Goal: Task Accomplishment & Management: Use online tool/utility

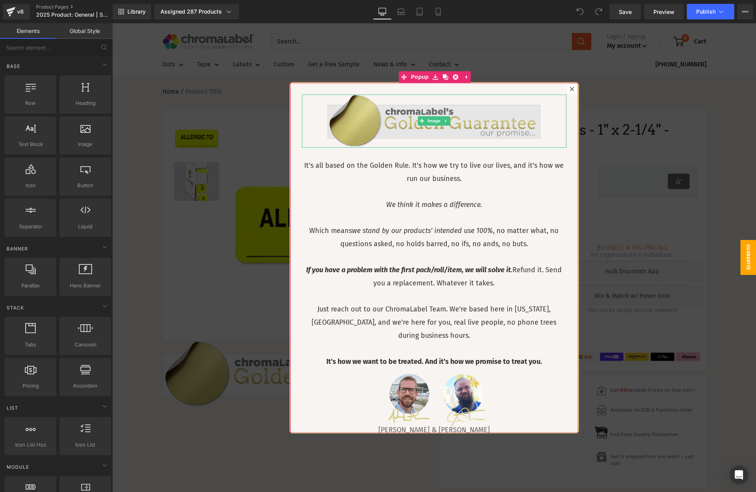
click at [458, 125] on img at bounding box center [434, 121] width 214 height 54
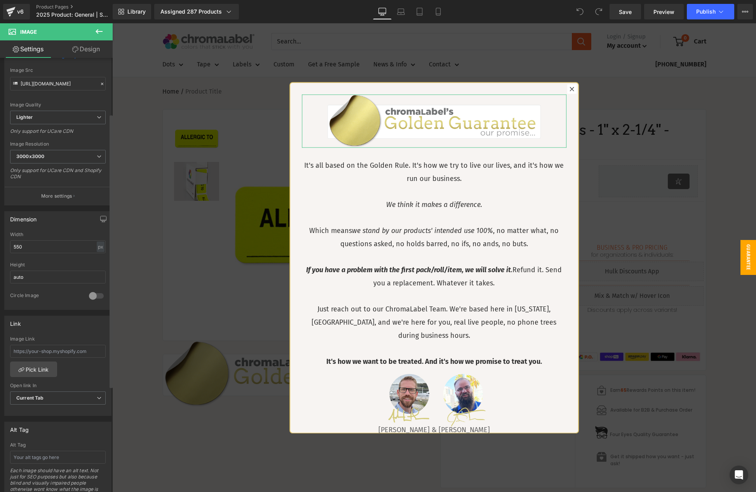
scroll to position [90, 0]
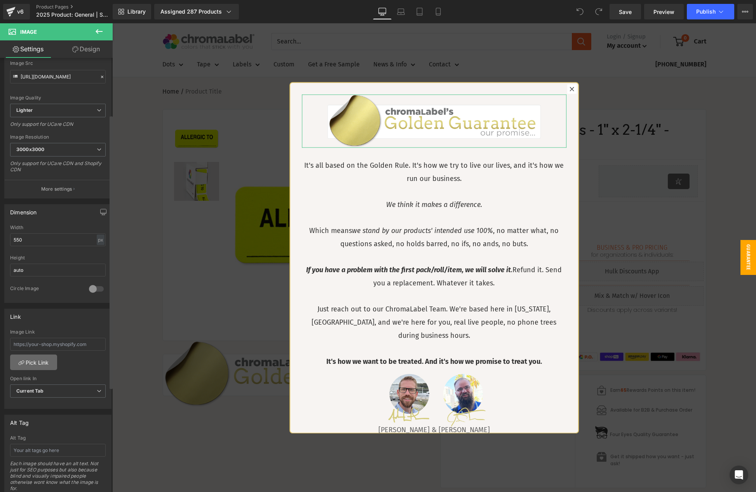
click at [34, 363] on link "Pick Link" at bounding box center [33, 363] width 47 height 16
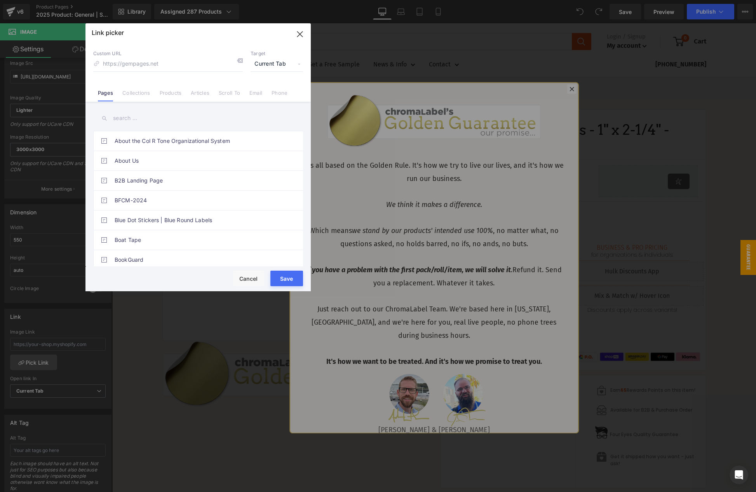
click at [126, 121] on input "text" at bounding box center [198, 118] width 210 height 17
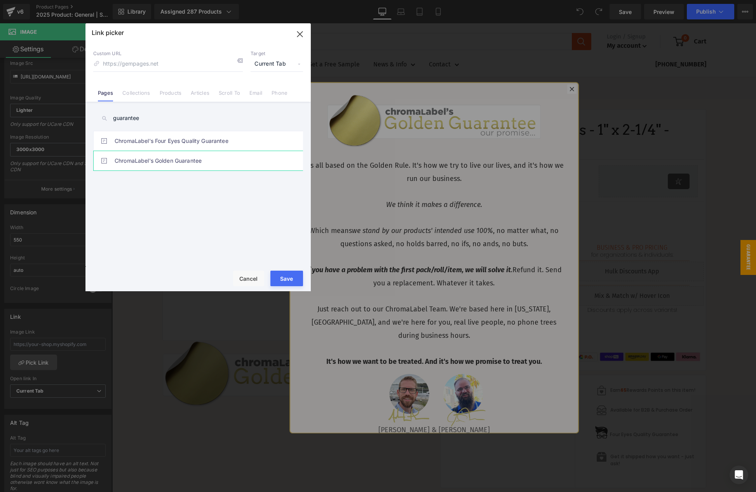
type input "guarantee"
click at [179, 158] on link "ChromaLabel's Golden Guarantee" at bounding box center [200, 160] width 171 height 19
click at [288, 281] on button "Save" at bounding box center [286, 279] width 33 height 16
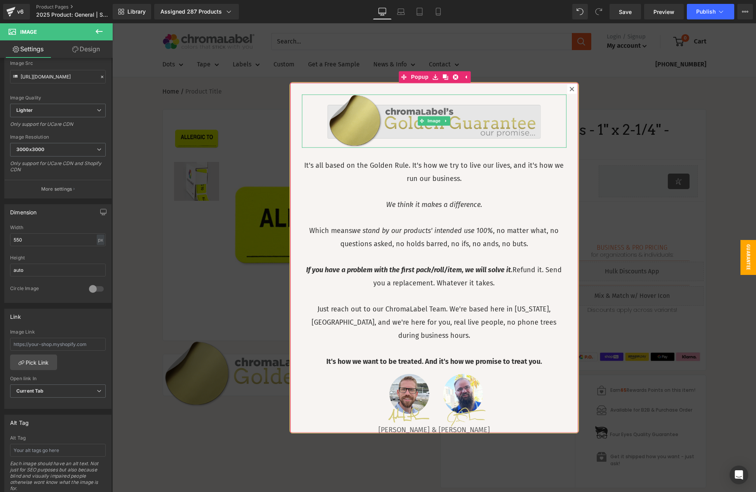
click at [458, 129] on img at bounding box center [434, 121] width 214 height 54
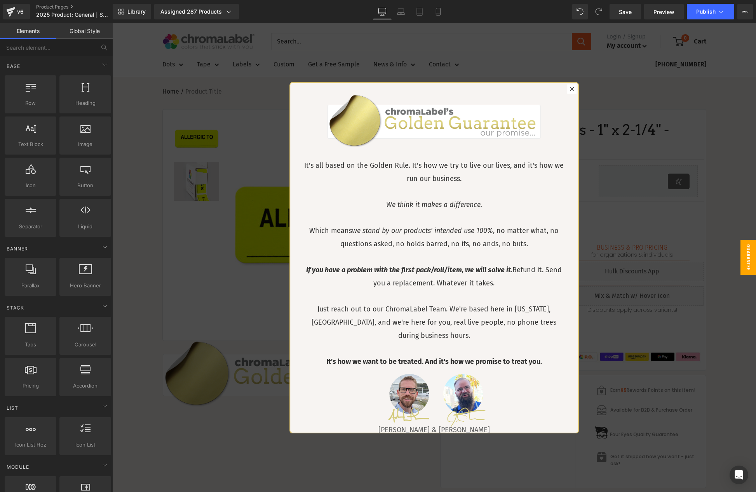
click at [637, 132] on div at bounding box center [434, 257] width 644 height 469
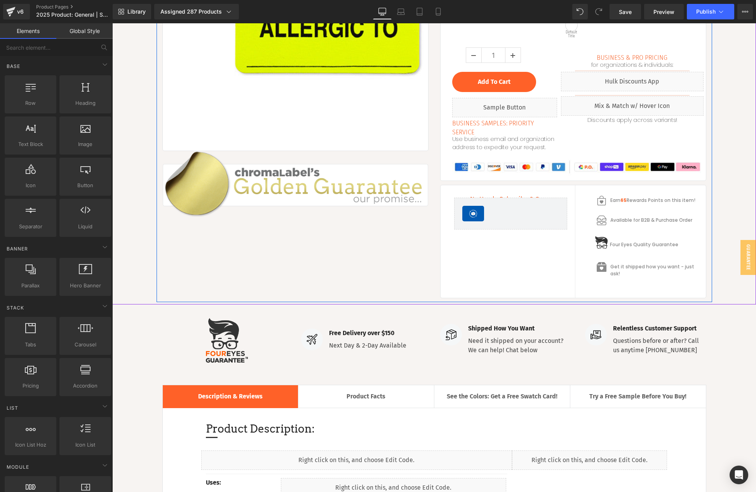
scroll to position [198, 0]
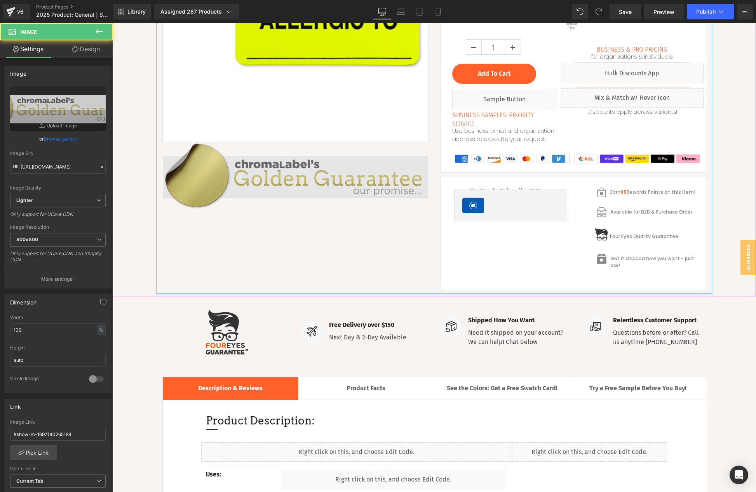
click at [327, 162] on img at bounding box center [295, 176] width 266 height 66
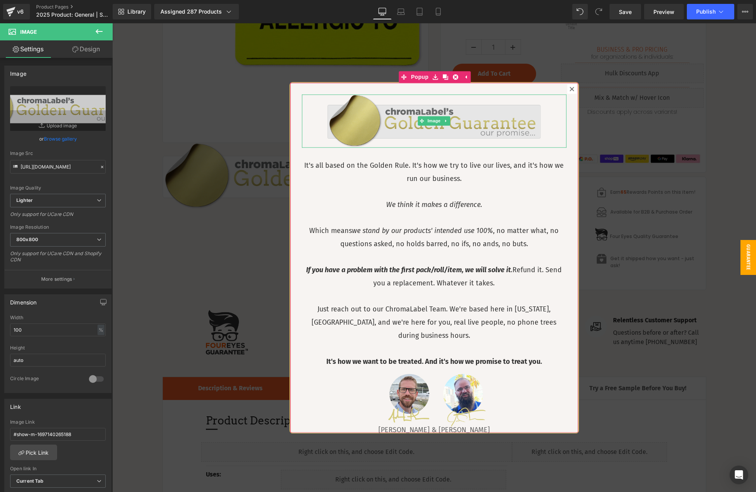
click at [480, 117] on img at bounding box center [434, 121] width 214 height 54
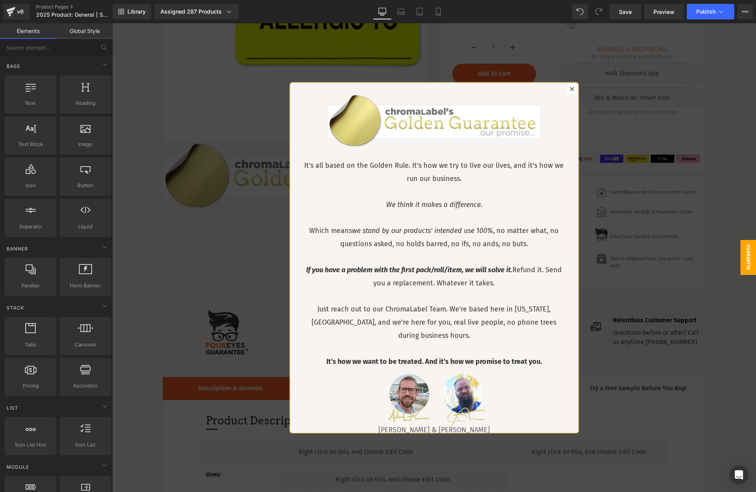
click at [599, 131] on div at bounding box center [434, 257] width 644 height 469
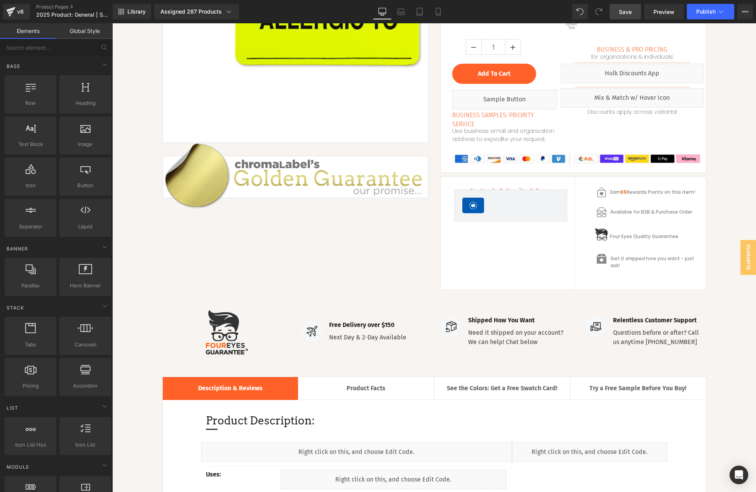
click at [628, 10] on span "Save" at bounding box center [625, 12] width 13 height 8
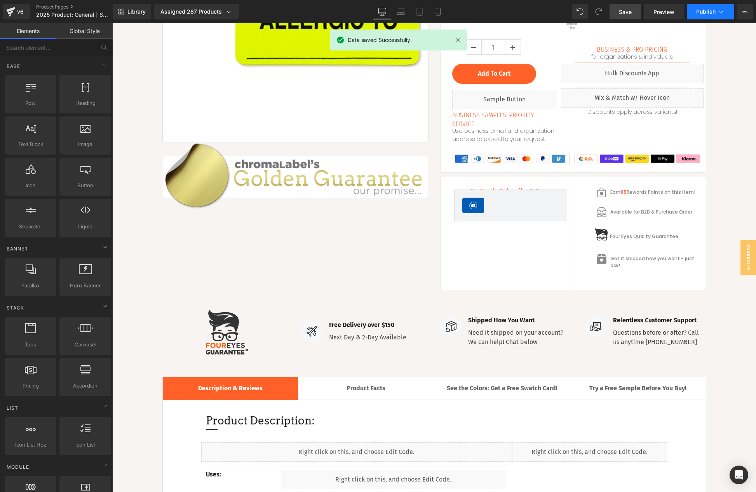
click at [706, 9] on span "Publish" at bounding box center [705, 12] width 19 height 6
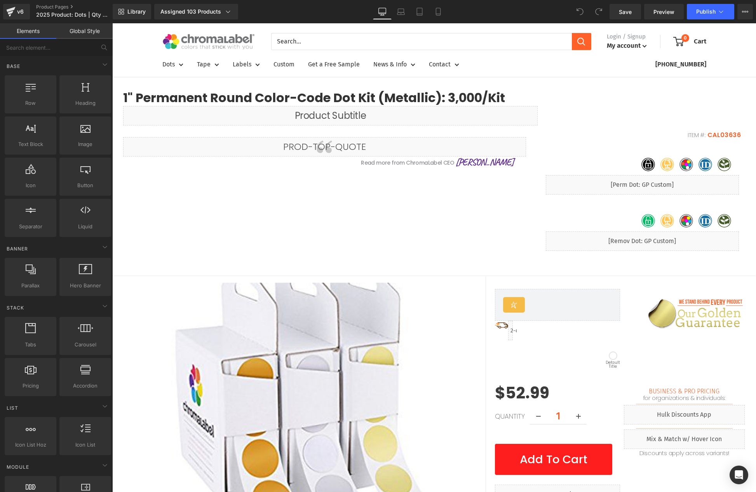
scroll to position [3536, 644]
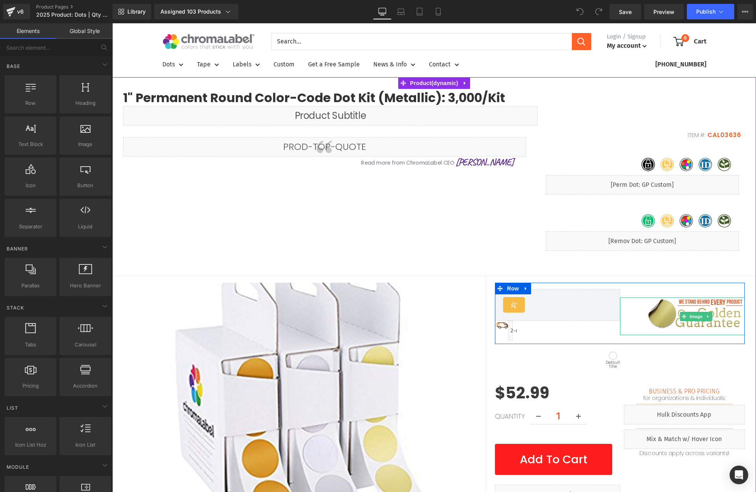
click at [729, 321] on img at bounding box center [696, 317] width 97 height 38
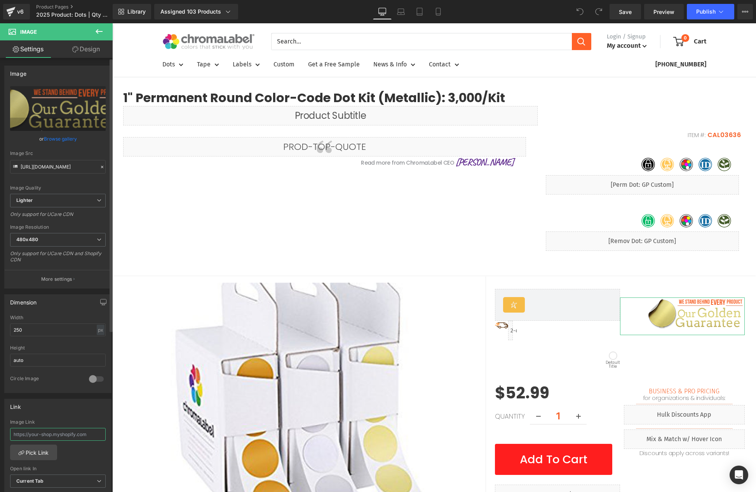
click at [39, 435] on input "text" at bounding box center [58, 434] width 96 height 13
click at [32, 454] on link "Pick Link" at bounding box center [33, 453] width 47 height 16
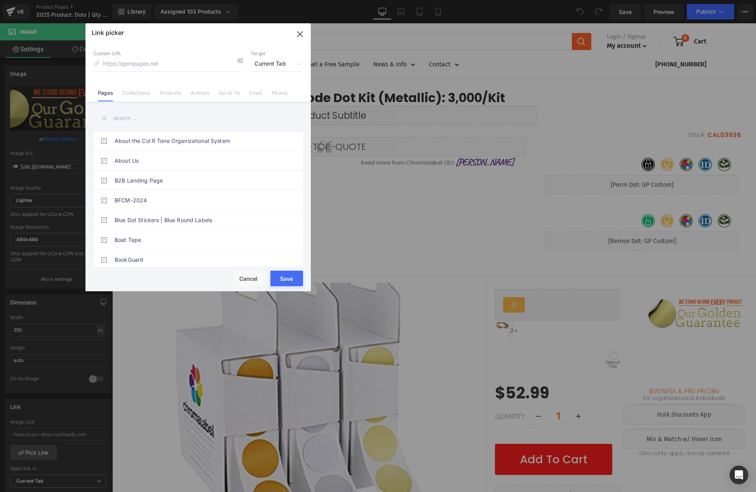
click at [133, 112] on input "text" at bounding box center [198, 118] width 210 height 17
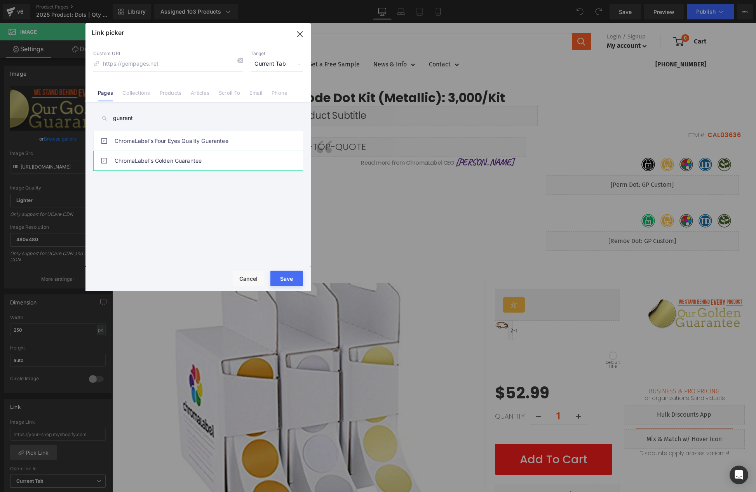
type input "guarant"
click at [159, 162] on link "ChromaLabel's Golden Guarantee" at bounding box center [200, 160] width 171 height 19
click at [293, 277] on button "Save" at bounding box center [286, 279] width 33 height 16
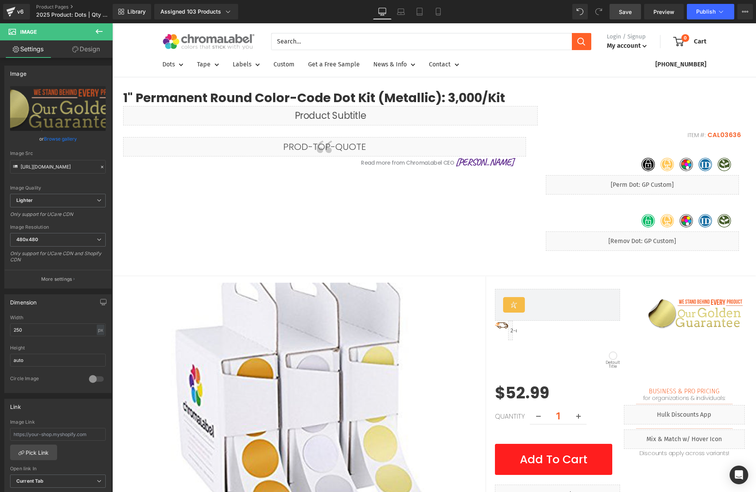
click at [623, 10] on span "Save" at bounding box center [625, 12] width 13 height 8
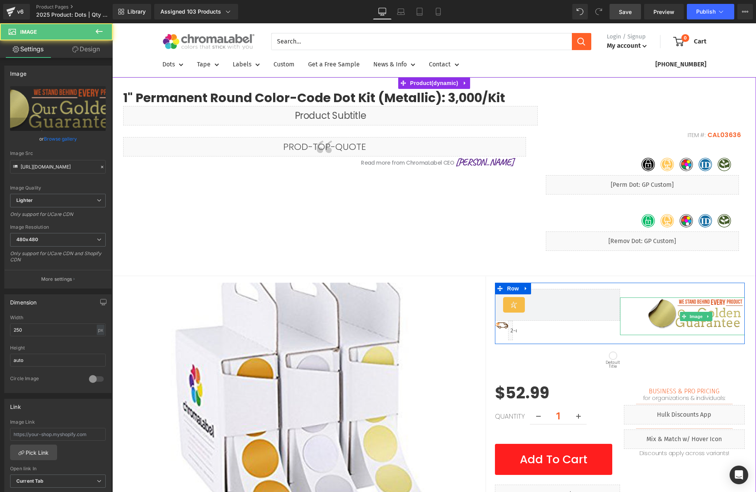
click at [729, 318] on img at bounding box center [696, 317] width 97 height 38
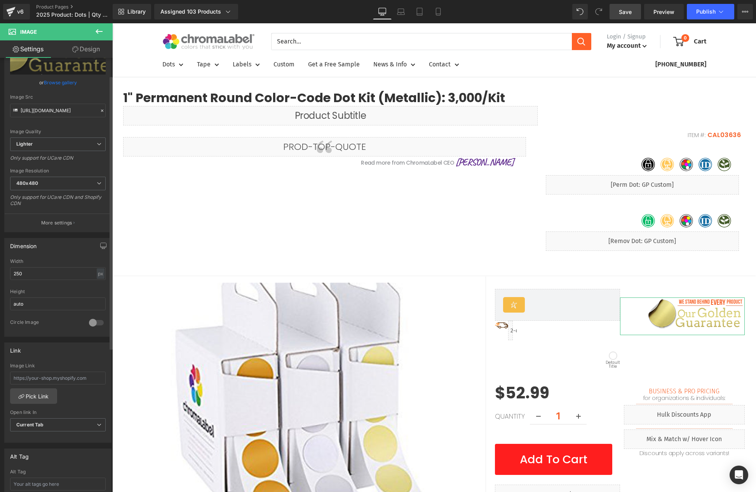
scroll to position [59, 0]
click at [709, 12] on span "Publish" at bounding box center [705, 12] width 19 height 6
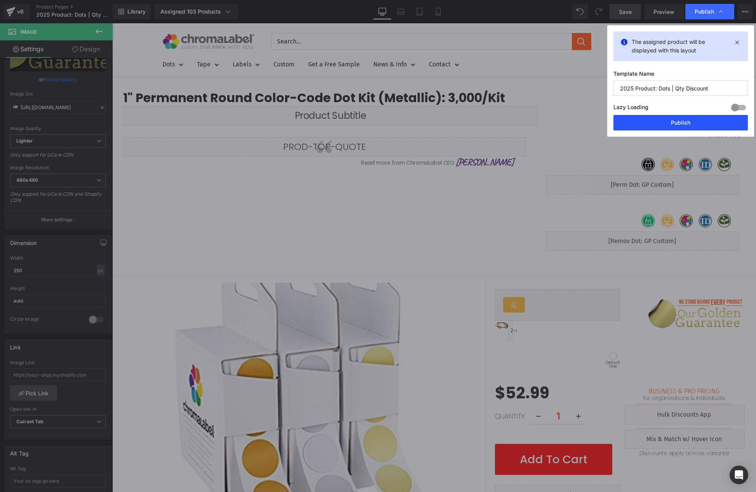
click at [675, 127] on button "Publish" at bounding box center [680, 123] width 134 height 16
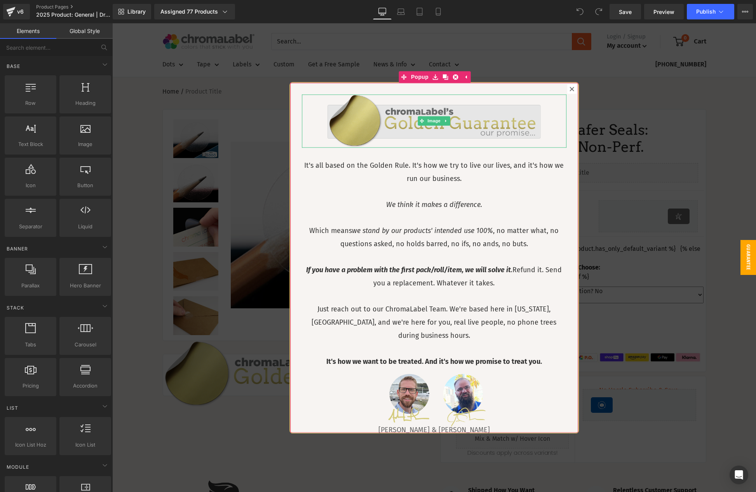
click at [476, 121] on img at bounding box center [434, 121] width 214 height 54
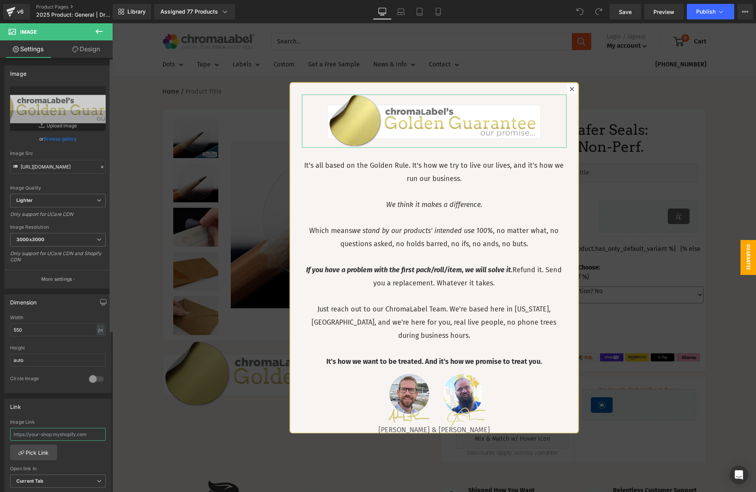
click at [44, 439] on input "text" at bounding box center [58, 434] width 96 height 13
type input "g"
click at [39, 451] on link "Pick Link" at bounding box center [33, 453] width 47 height 16
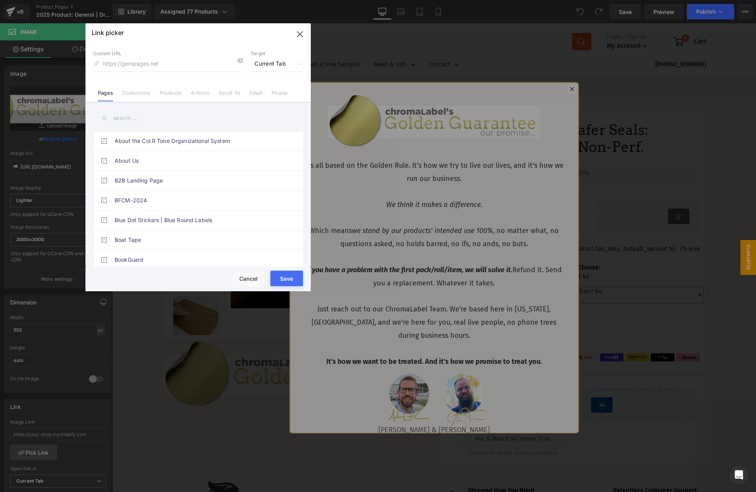
click at [144, 120] on input "text" at bounding box center [198, 118] width 210 height 17
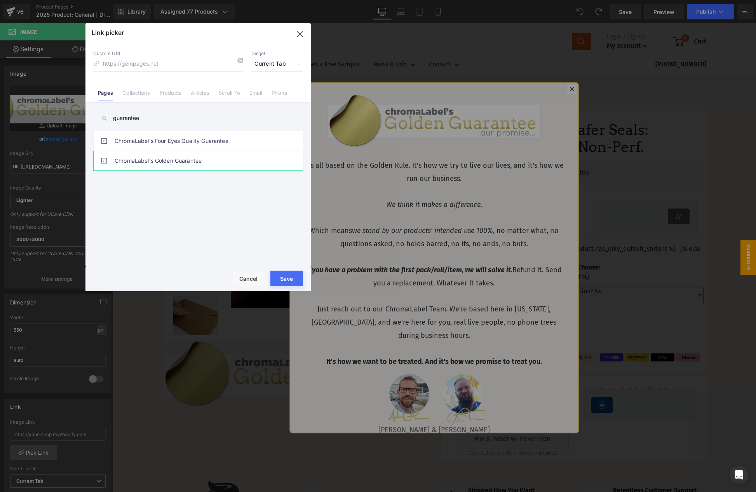
type input "guarantee"
click at [169, 161] on link "ChromaLabel's Golden Guarantee" at bounding box center [200, 160] width 171 height 19
click at [291, 275] on button "Save" at bounding box center [286, 279] width 33 height 16
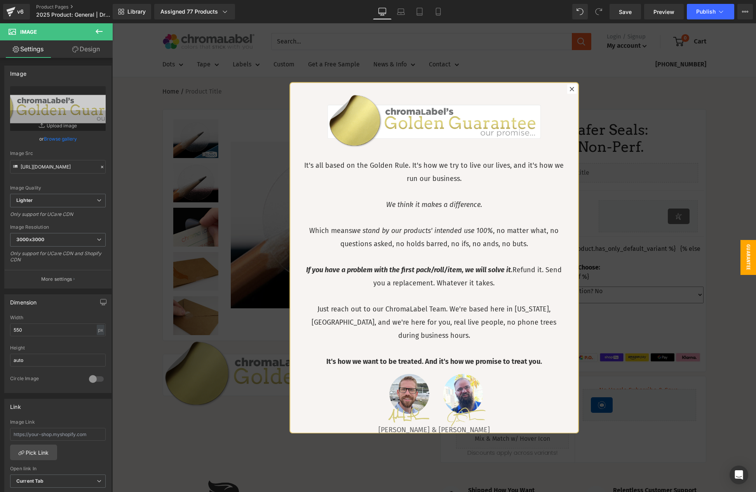
click at [632, 219] on div at bounding box center [434, 257] width 644 height 469
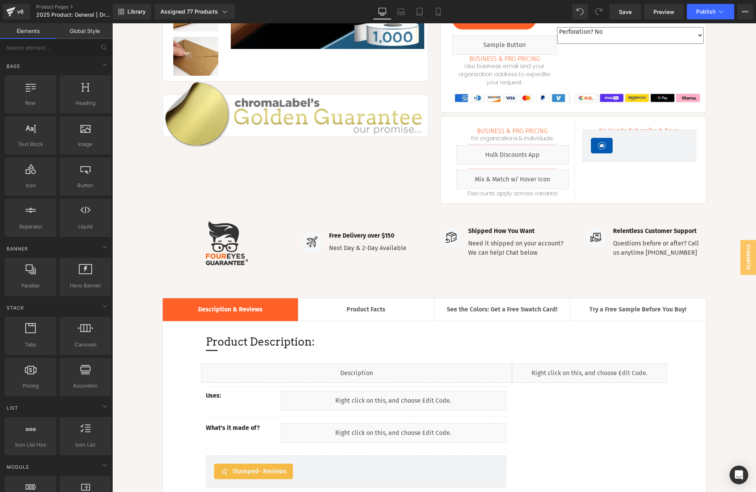
scroll to position [300, 0]
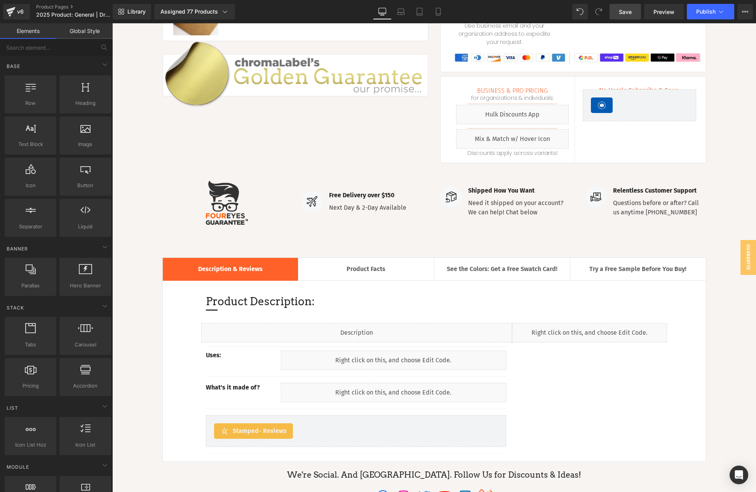
click at [627, 15] on span "Save" at bounding box center [625, 12] width 13 height 8
click at [709, 17] on button "Publish" at bounding box center [710, 12] width 47 height 16
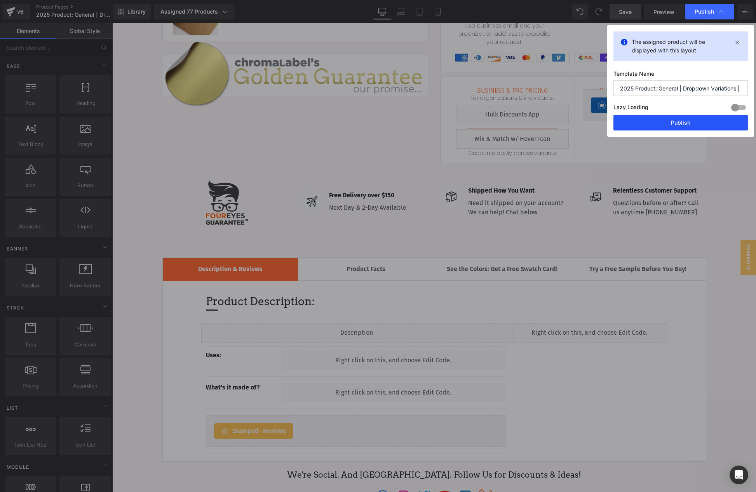
click at [695, 120] on button "Publish" at bounding box center [680, 123] width 134 height 16
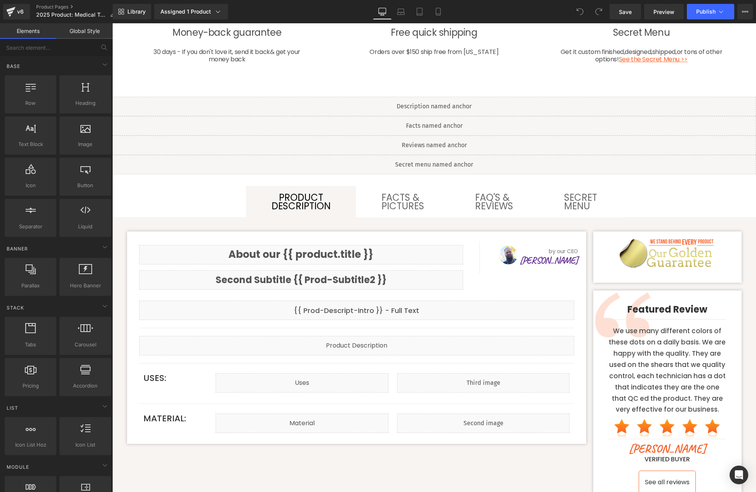
scroll to position [1200, 0]
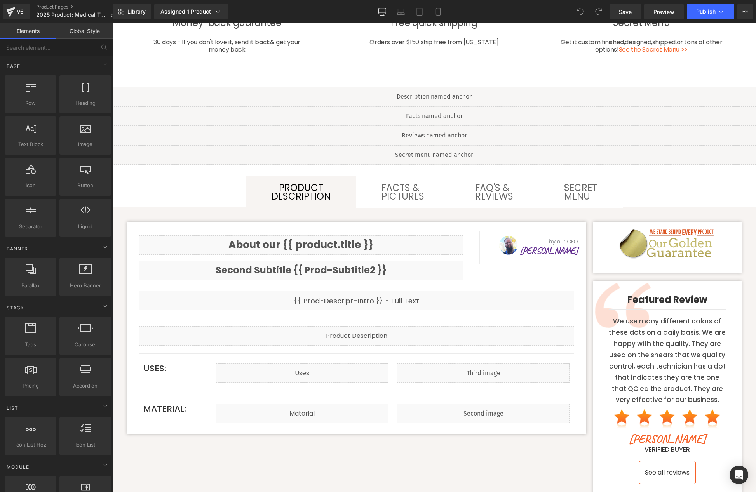
click at [701, 244] on img at bounding box center [667, 247] width 97 height 38
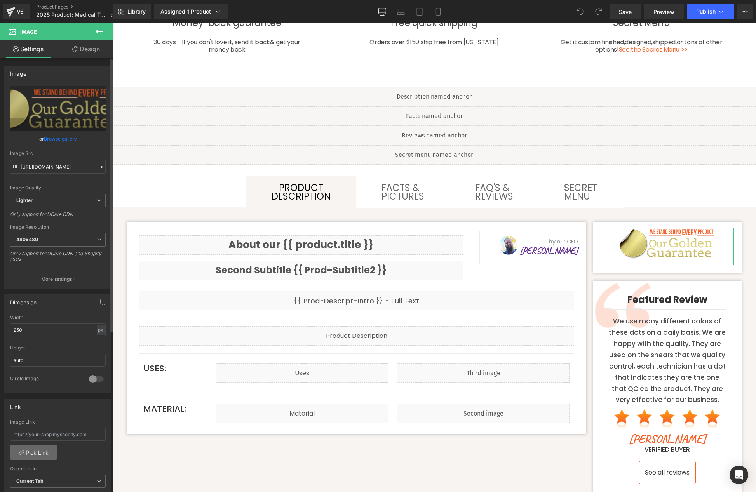
click at [32, 453] on link "Pick Link" at bounding box center [33, 453] width 47 height 16
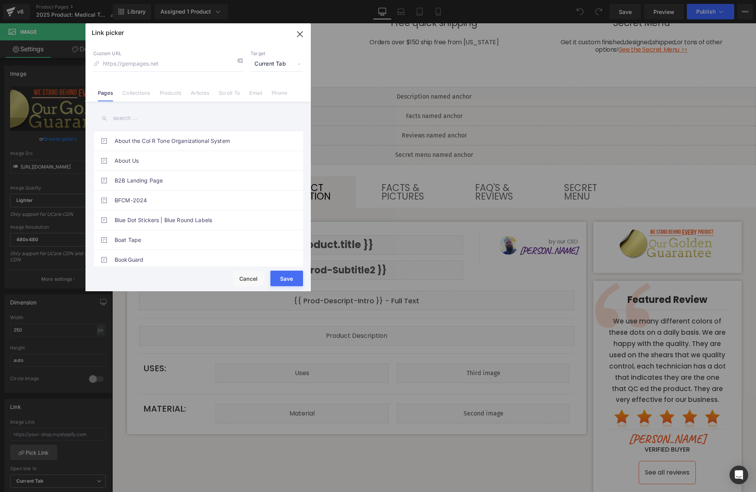
click at [142, 116] on input "text" at bounding box center [198, 118] width 210 height 17
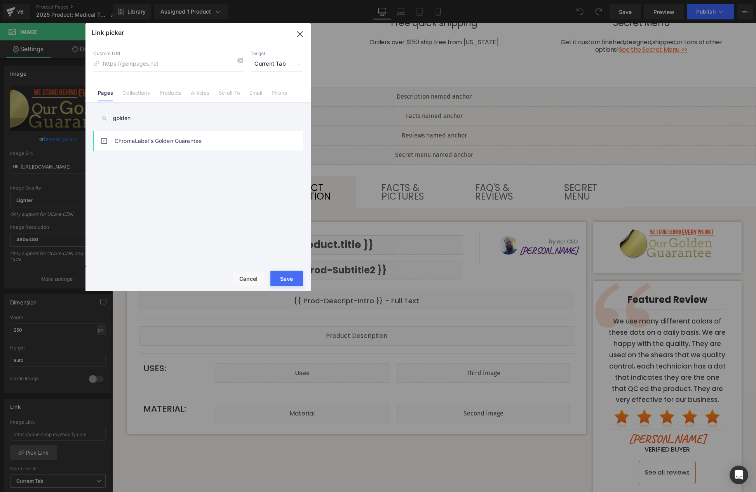
type input "golden"
click at [192, 144] on link "ChromaLabel's Golden Guarantee" at bounding box center [200, 140] width 171 height 19
click at [288, 282] on button "Save" at bounding box center [286, 279] width 33 height 16
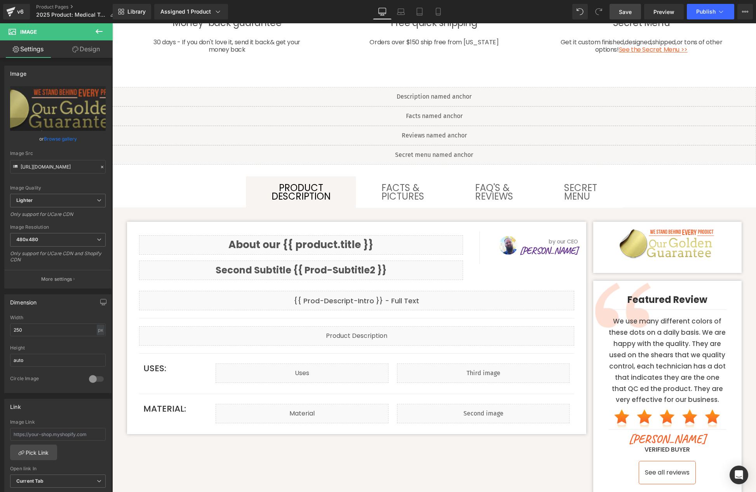
click at [622, 12] on span "Save" at bounding box center [625, 12] width 13 height 8
click at [628, 12] on span "Save" at bounding box center [625, 12] width 13 height 8
click at [706, 10] on span "Publish" at bounding box center [705, 12] width 19 height 6
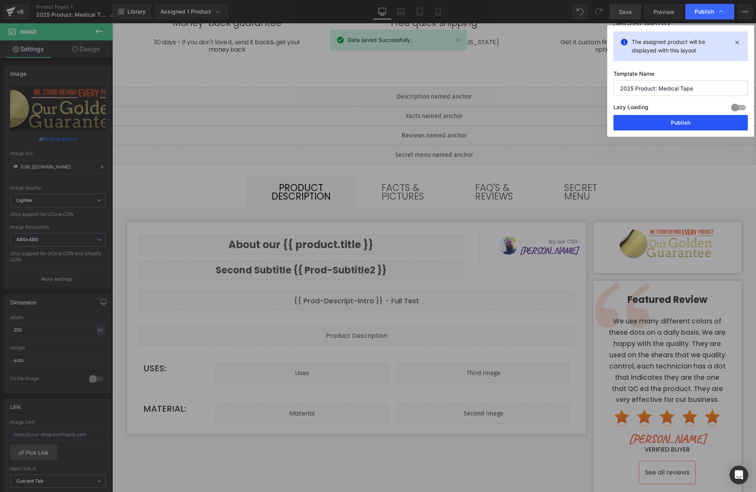
click at [689, 123] on button "Publish" at bounding box center [680, 123] width 134 height 16
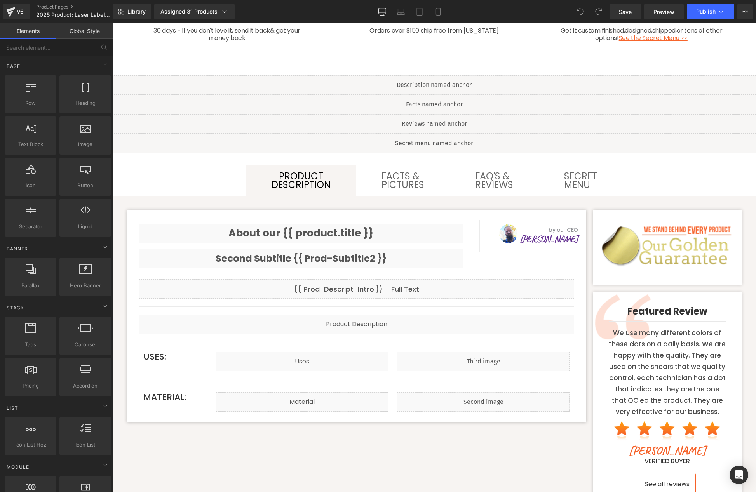
scroll to position [1078, 0]
click at [687, 247] on img at bounding box center [667, 249] width 133 height 49
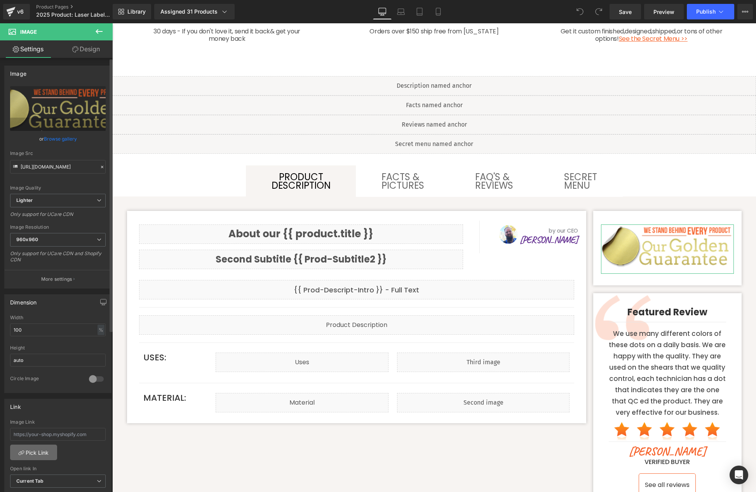
click at [41, 453] on link "Pick Link" at bounding box center [33, 453] width 47 height 16
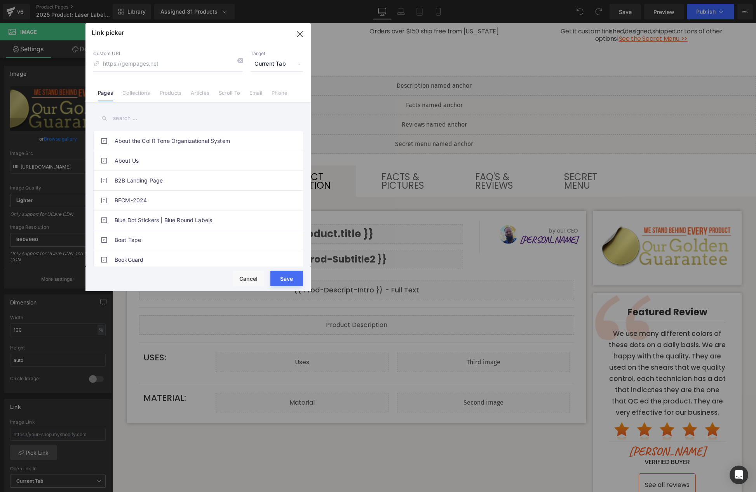
click at [146, 120] on input "text" at bounding box center [198, 118] width 210 height 17
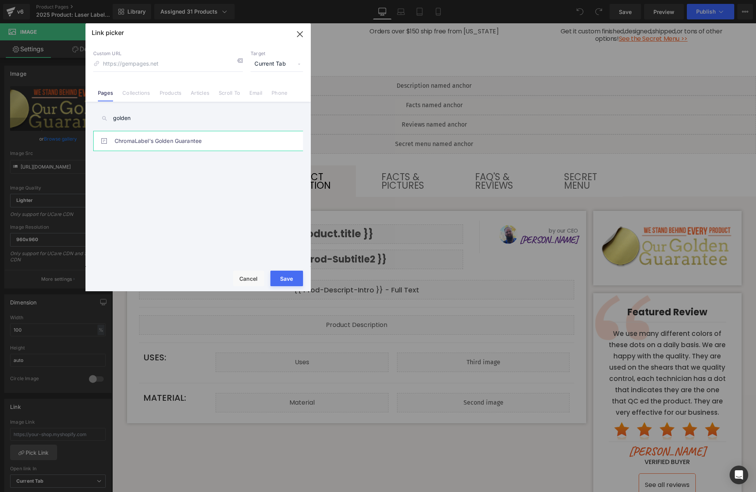
type input "golden"
click at [212, 144] on link "ChromaLabel's Golden Guarantee" at bounding box center [200, 140] width 171 height 19
click at [289, 279] on button "Save" at bounding box center [286, 279] width 33 height 16
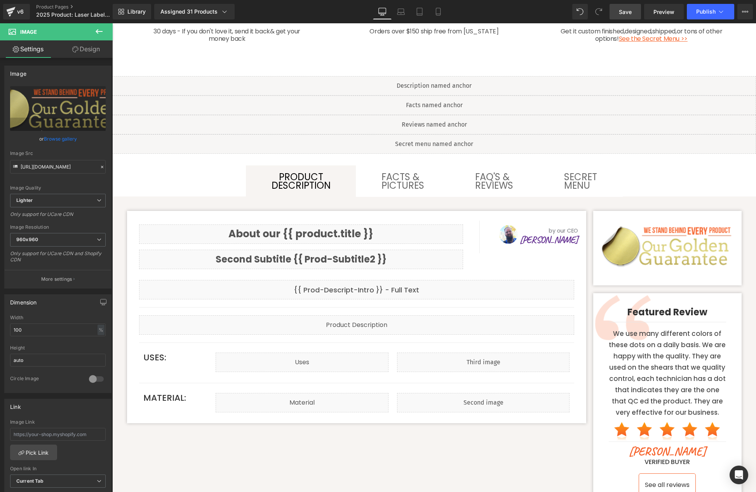
click at [631, 14] on span "Save" at bounding box center [625, 12] width 13 height 8
click at [706, 10] on span "Publish" at bounding box center [705, 12] width 19 height 6
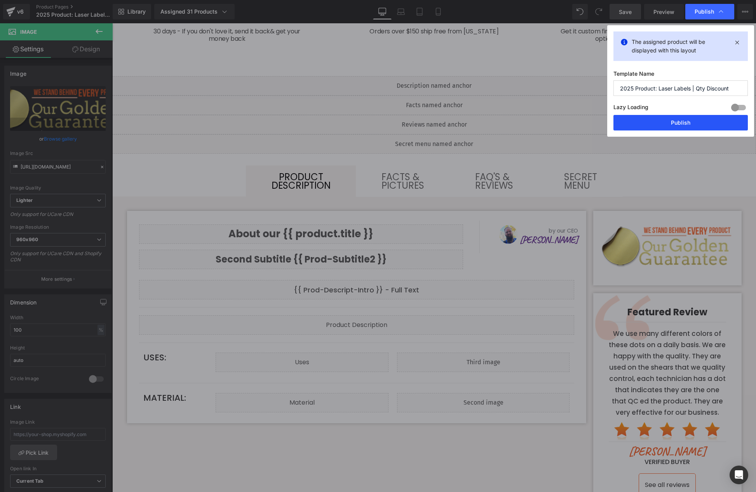
click at [678, 124] on button "Publish" at bounding box center [680, 123] width 134 height 16
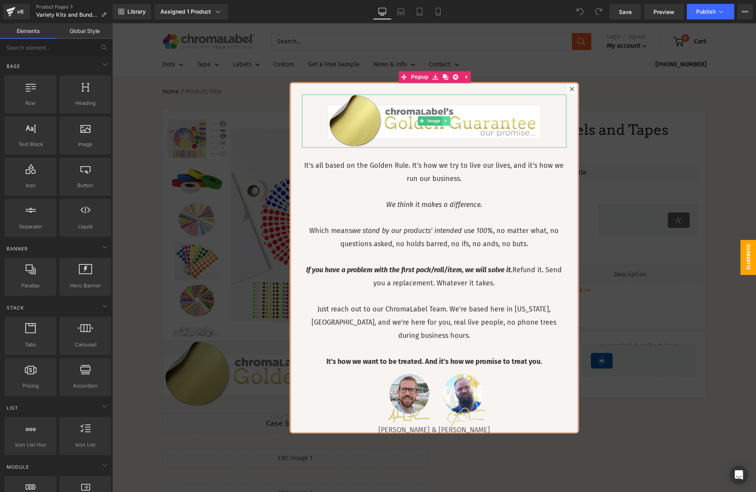
click at [450, 122] on link at bounding box center [446, 121] width 8 height 9
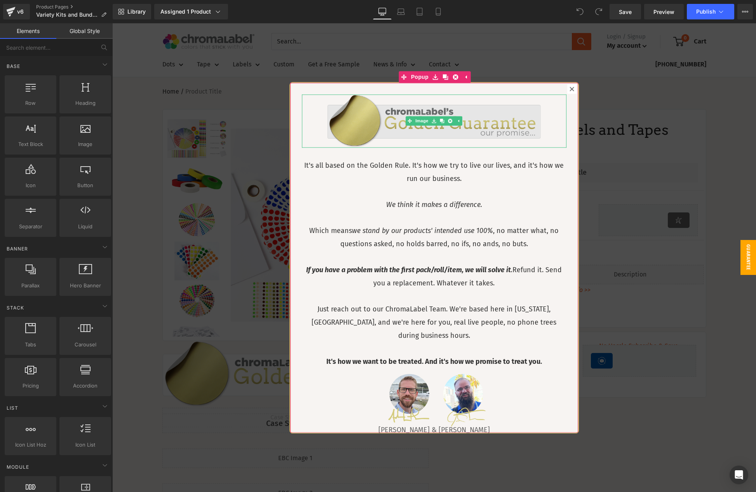
click at [497, 129] on img at bounding box center [434, 121] width 214 height 54
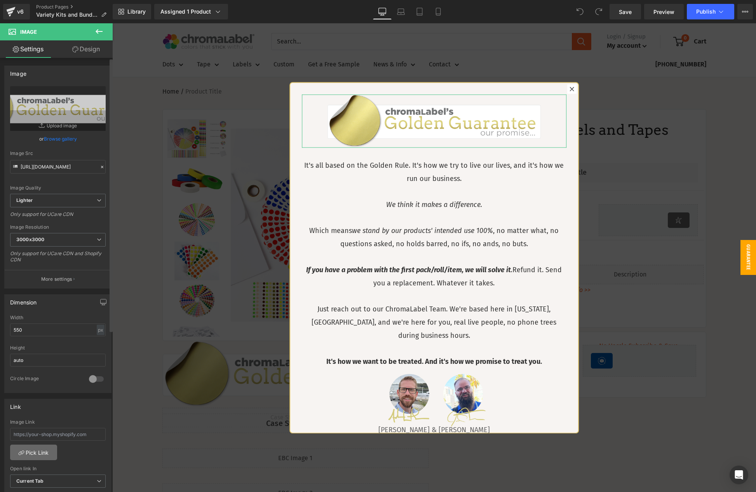
click at [33, 452] on link "Pick Link" at bounding box center [33, 453] width 47 height 16
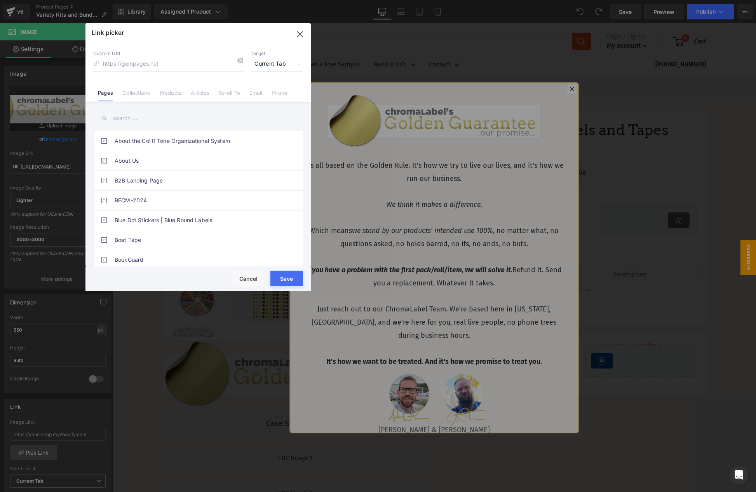
click at [131, 122] on input "text" at bounding box center [198, 118] width 210 height 17
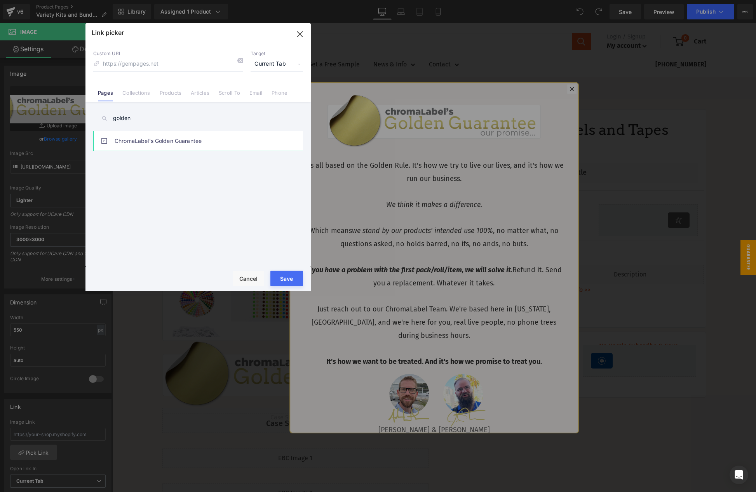
type input "golden"
click at [169, 139] on link "ChromaLabel's Golden Guarantee" at bounding box center [200, 140] width 171 height 19
click at [286, 281] on button "Save" at bounding box center [286, 279] width 33 height 16
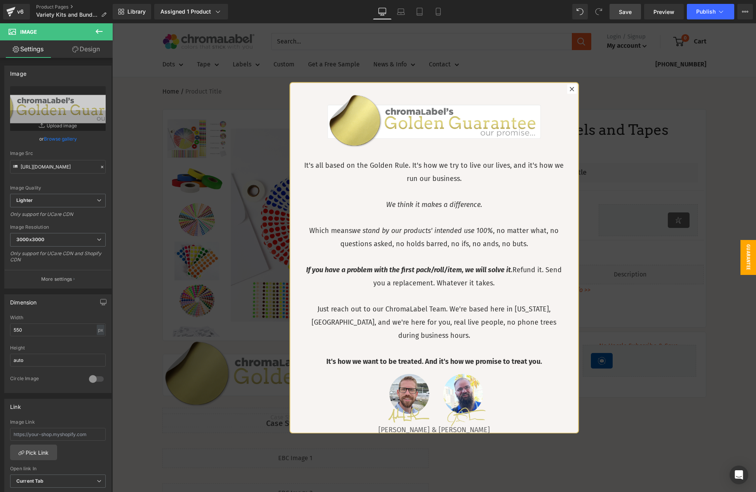
click at [627, 6] on link "Save" at bounding box center [625, 12] width 31 height 16
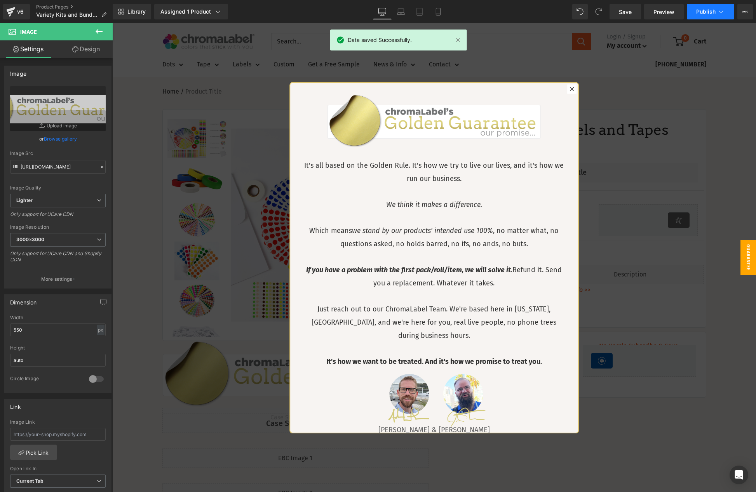
click at [710, 13] on span "Publish" at bounding box center [705, 12] width 19 height 6
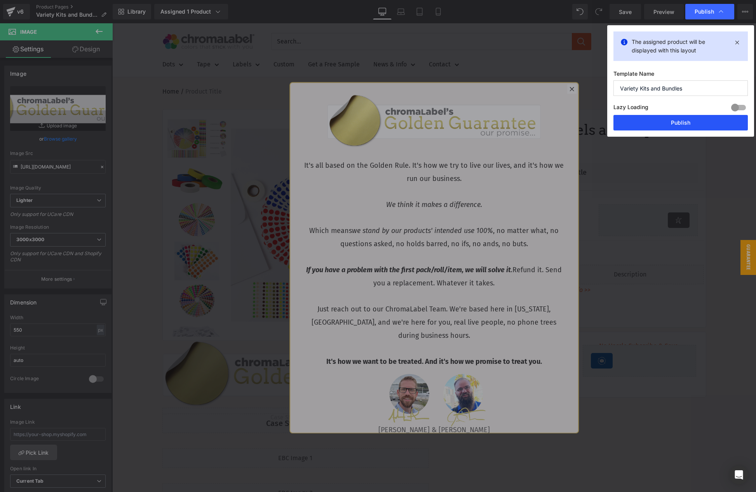
click at [688, 123] on button "Publish" at bounding box center [680, 123] width 134 height 16
